Goal: Find specific page/section: Find specific page/section

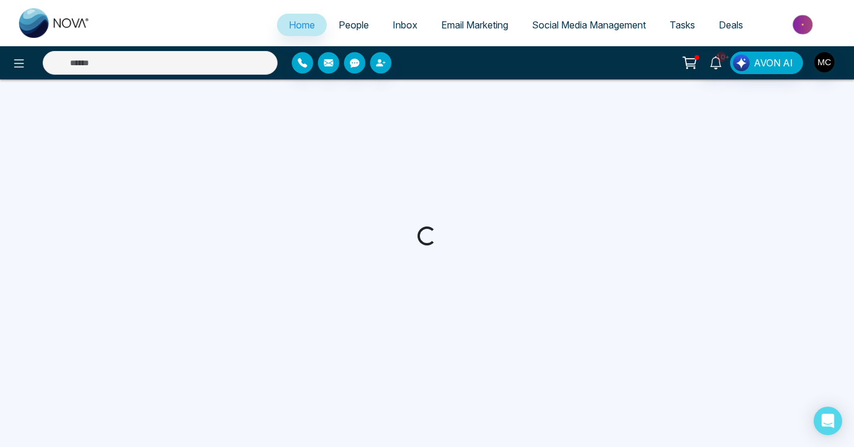
select select "*"
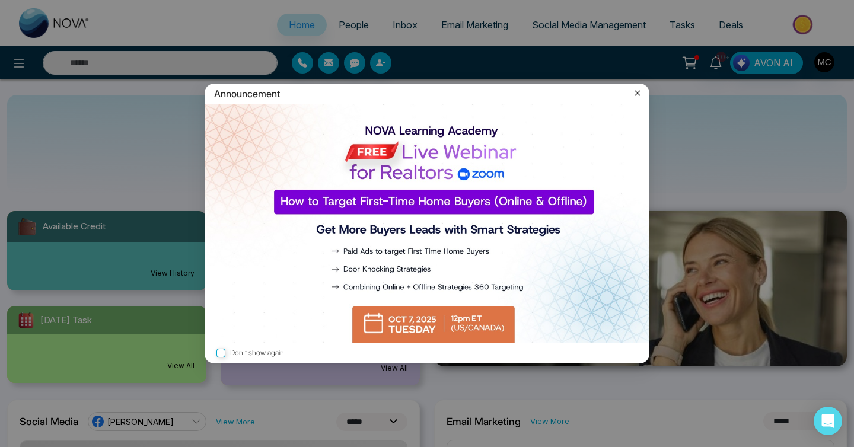
click at [636, 91] on icon at bounding box center [637, 93] width 12 height 12
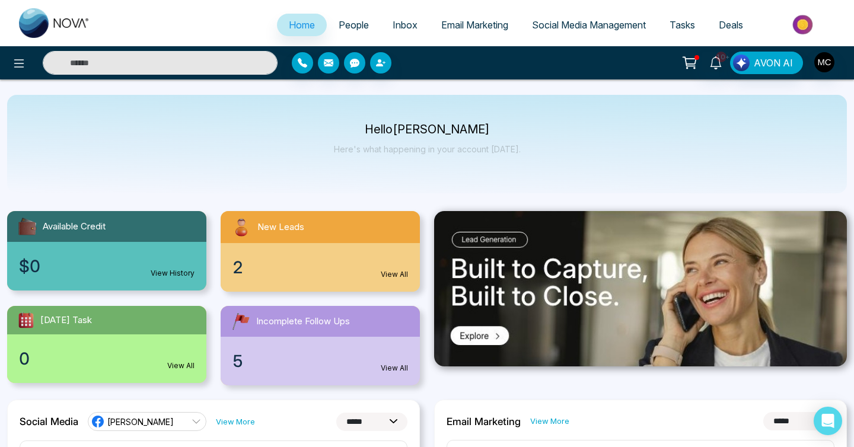
click at [184, 64] on input "text" at bounding box center [160, 63] width 235 height 24
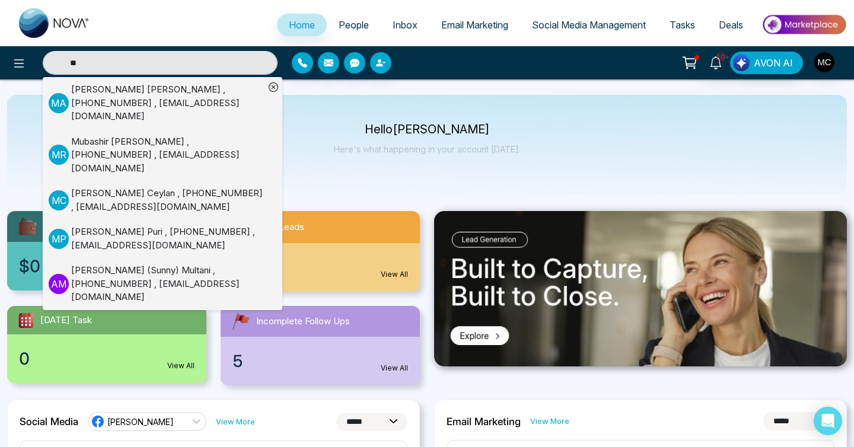
type input "**"
click at [140, 225] on div "Mukhesh Puri , +16478302331 , rachnadrive5@gmail.com" at bounding box center [167, 238] width 193 height 27
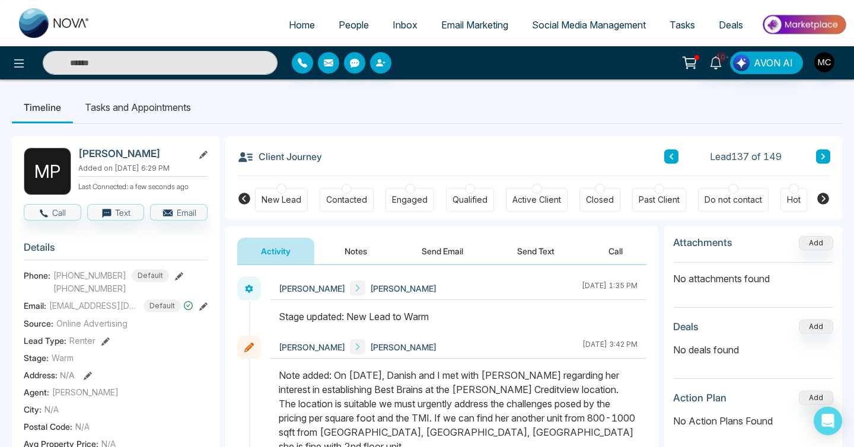
click at [348, 26] on span "People" at bounding box center [353, 25] width 30 height 12
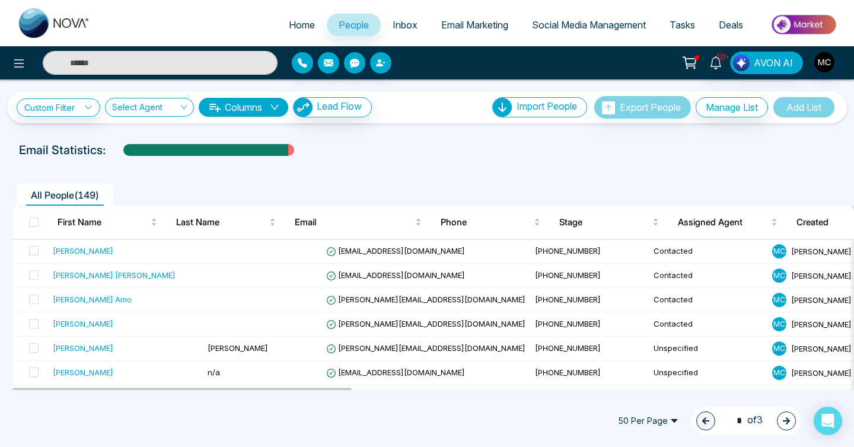
click at [165, 57] on input "text" at bounding box center [160, 63] width 235 height 24
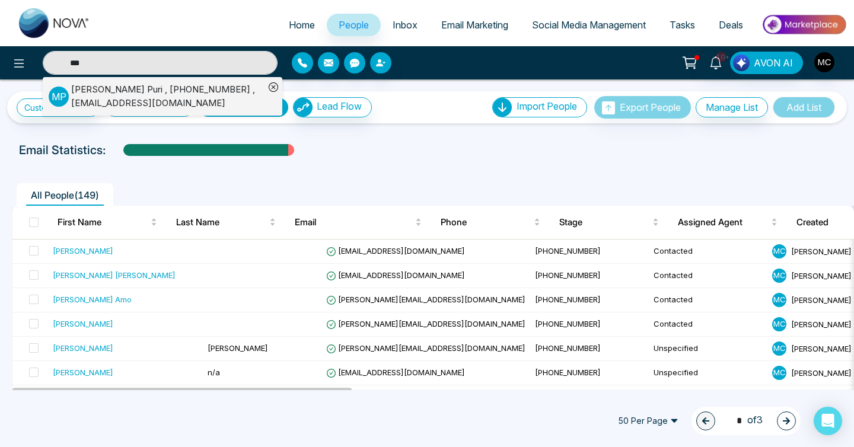
type input "***"
click at [152, 94] on div "Mukhesh Puri , +16478302331 , rachnadrive5@gmail.com" at bounding box center [167, 96] width 193 height 27
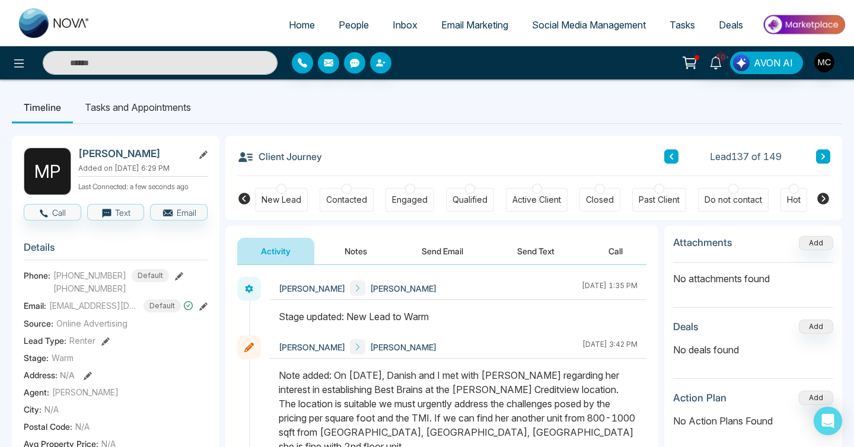
click at [338, 24] on span "People" at bounding box center [353, 25] width 30 height 12
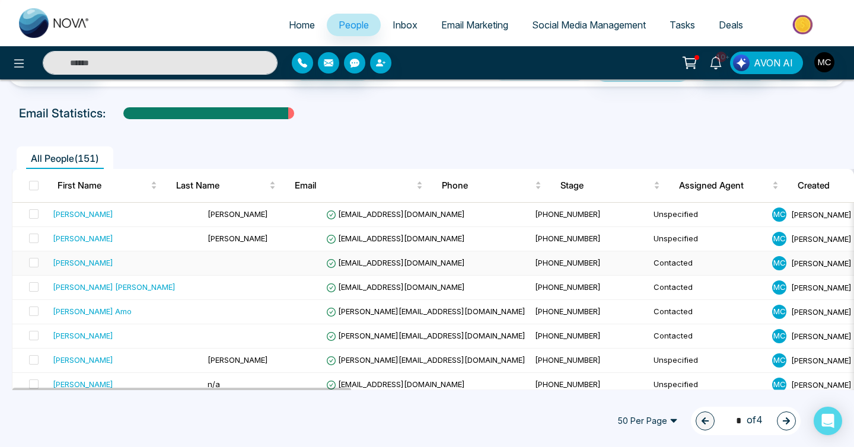
scroll to position [37, 0]
click at [146, 268] on td "[PERSON_NAME]" at bounding box center [125, 263] width 155 height 24
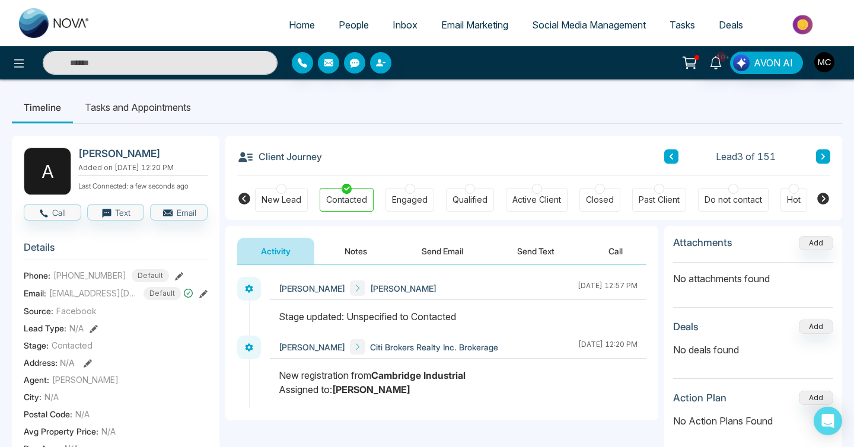
click at [340, 23] on span "People" at bounding box center [353, 25] width 30 height 12
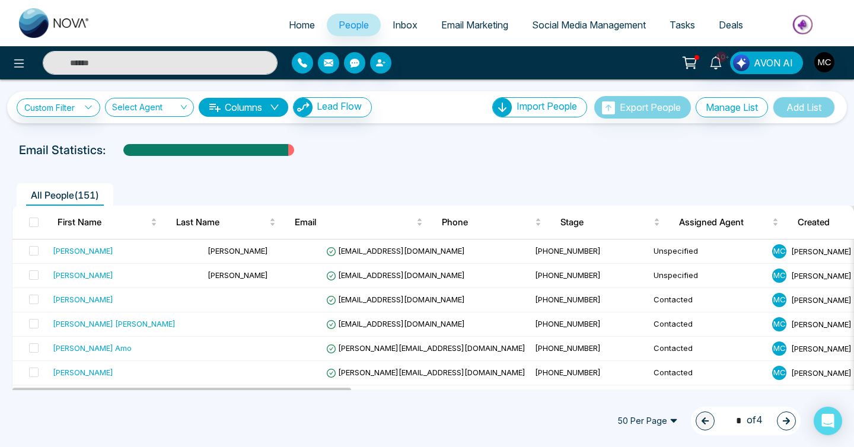
click at [303, 27] on span "Home" at bounding box center [302, 25] width 26 height 12
select select "*"
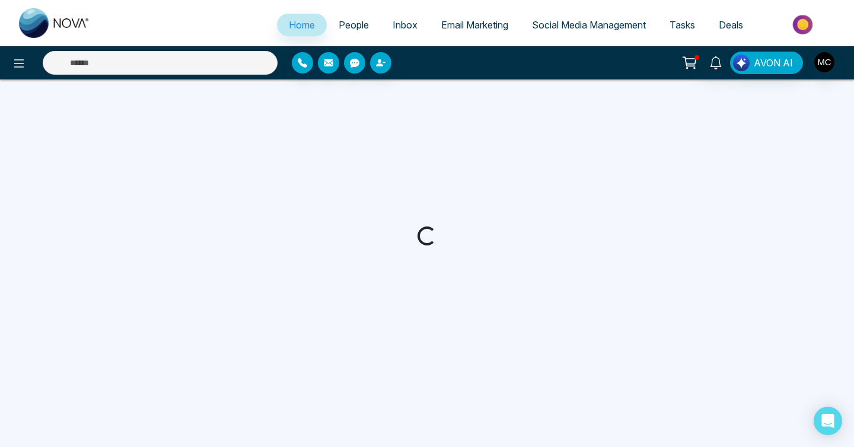
select select "*"
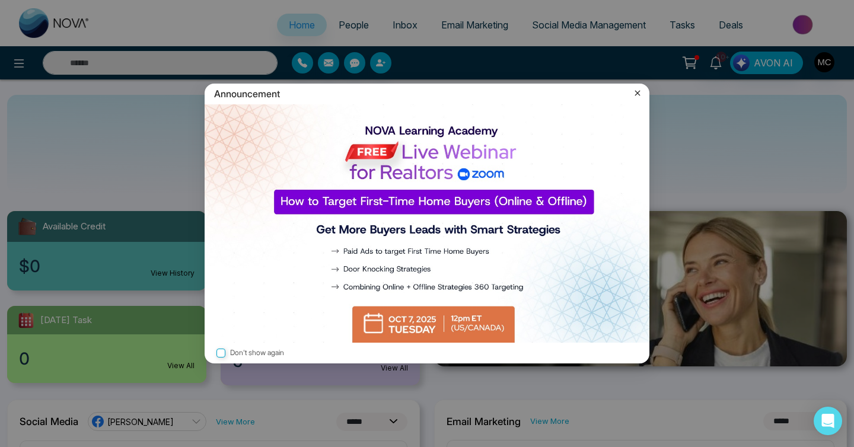
click at [635, 94] on icon at bounding box center [637, 93] width 12 height 12
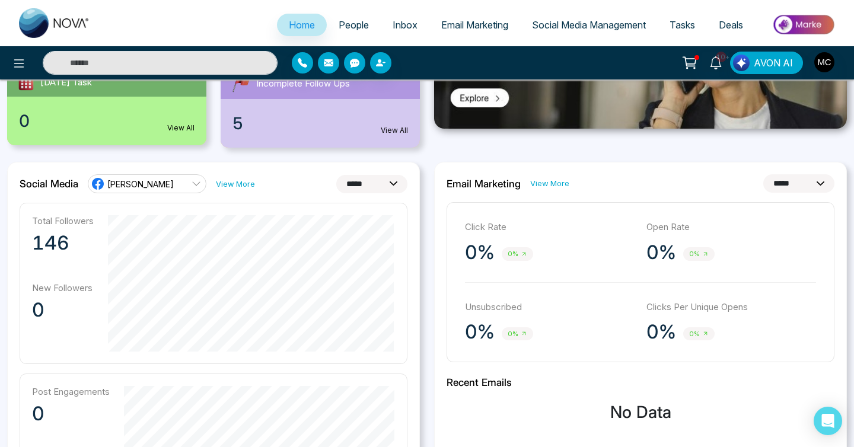
scroll to position [241, 0]
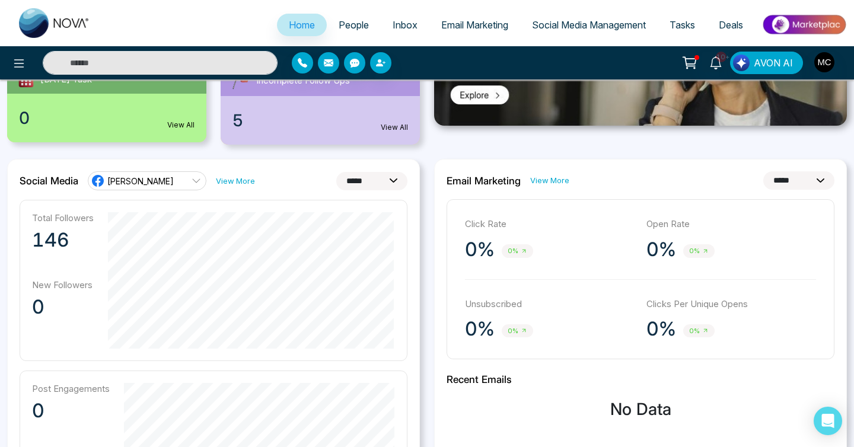
click at [346, 24] on span "People" at bounding box center [353, 25] width 30 height 12
